Goal: Communication & Community: Answer question/provide support

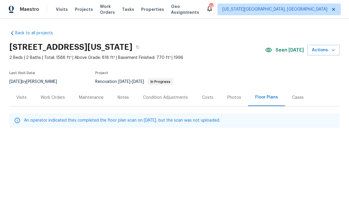
click at [235, 96] on div "Photos" at bounding box center [235, 97] width 14 height 6
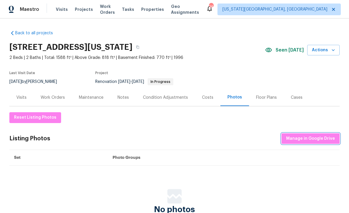
click at [317, 143] on button "Manage in Google Drive" at bounding box center [311, 138] width 58 height 11
click at [158, 7] on span "Properties" at bounding box center [152, 9] width 23 height 6
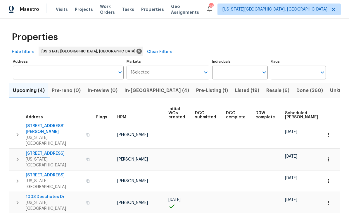
click at [151, 91] on span "In-reno (4)" at bounding box center [157, 90] width 65 height 8
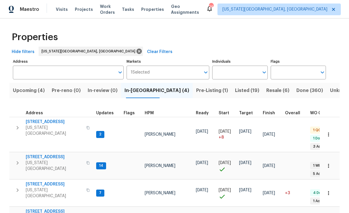
click at [47, 181] on span "[STREET_ADDRESS]" at bounding box center [54, 184] width 57 height 6
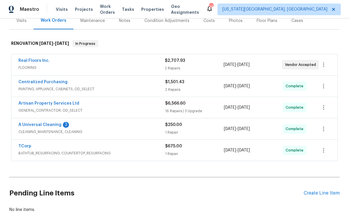
scroll to position [92, 0]
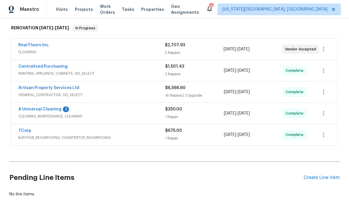
click at [48, 109] on link "A Universal Cleaning" at bounding box center [39, 109] width 43 height 4
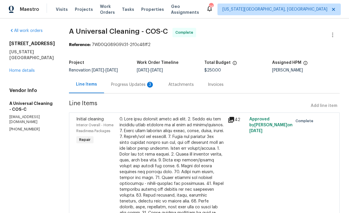
click at [148, 83] on div "Progress Updates 3" at bounding box center [132, 85] width 43 height 6
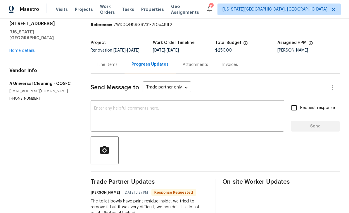
scroll to position [21, 0]
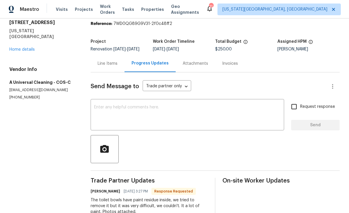
click at [204, 105] on textarea at bounding box center [187, 115] width 187 height 20
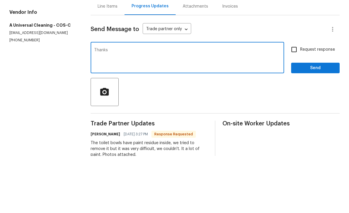
type textarea "Thanks"
click at [317, 121] on span "Send" at bounding box center [315, 124] width 39 height 7
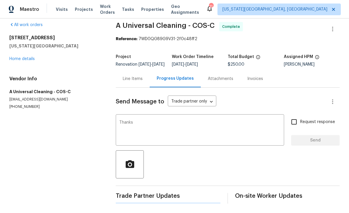
scroll to position [0, 0]
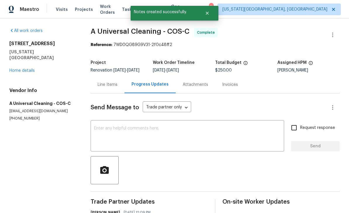
click at [32, 68] on link "Home details" at bounding box center [21, 70] width 25 height 4
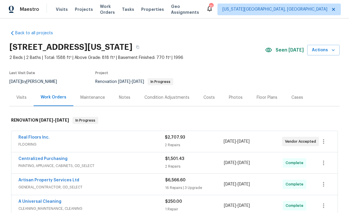
click at [234, 91] on div "Photos" at bounding box center [236, 97] width 28 height 17
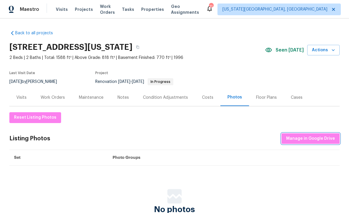
click at [319, 135] on span "Manage in Google Drive" at bounding box center [310, 138] width 49 height 7
